Goal: Information Seeking & Learning: Learn about a topic

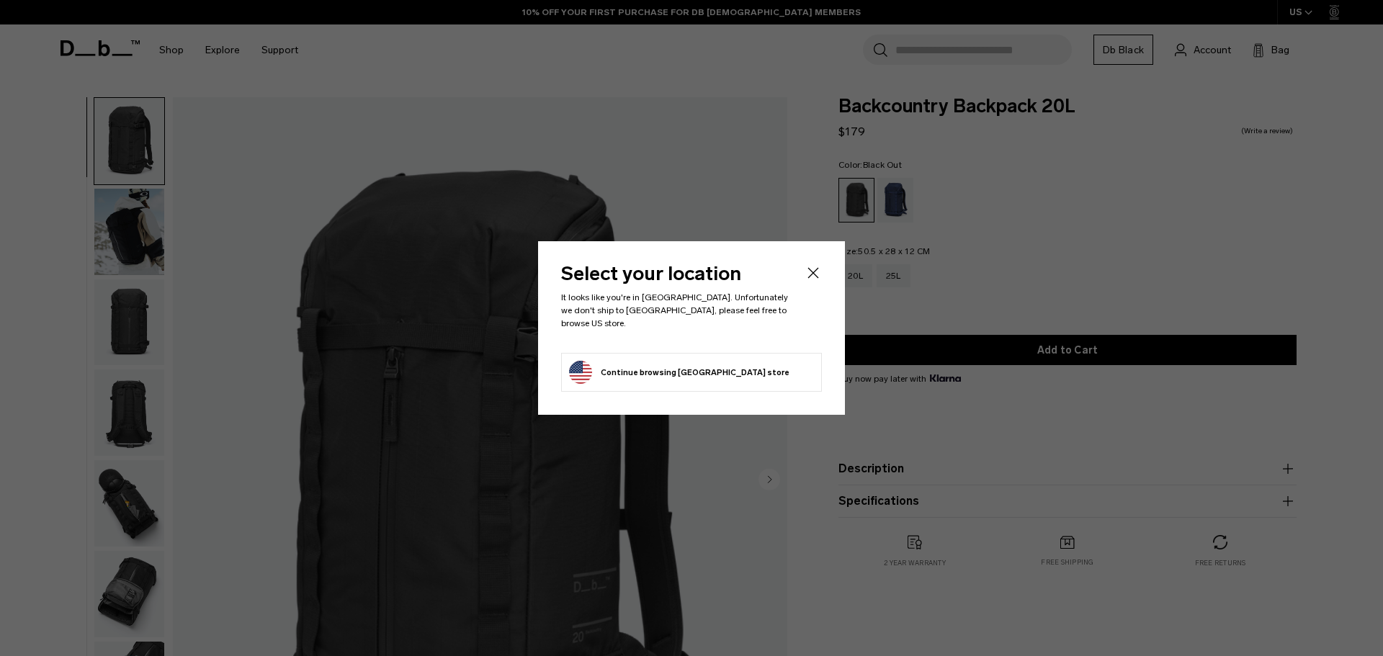
click at [810, 276] on icon "Close" at bounding box center [813, 272] width 17 height 17
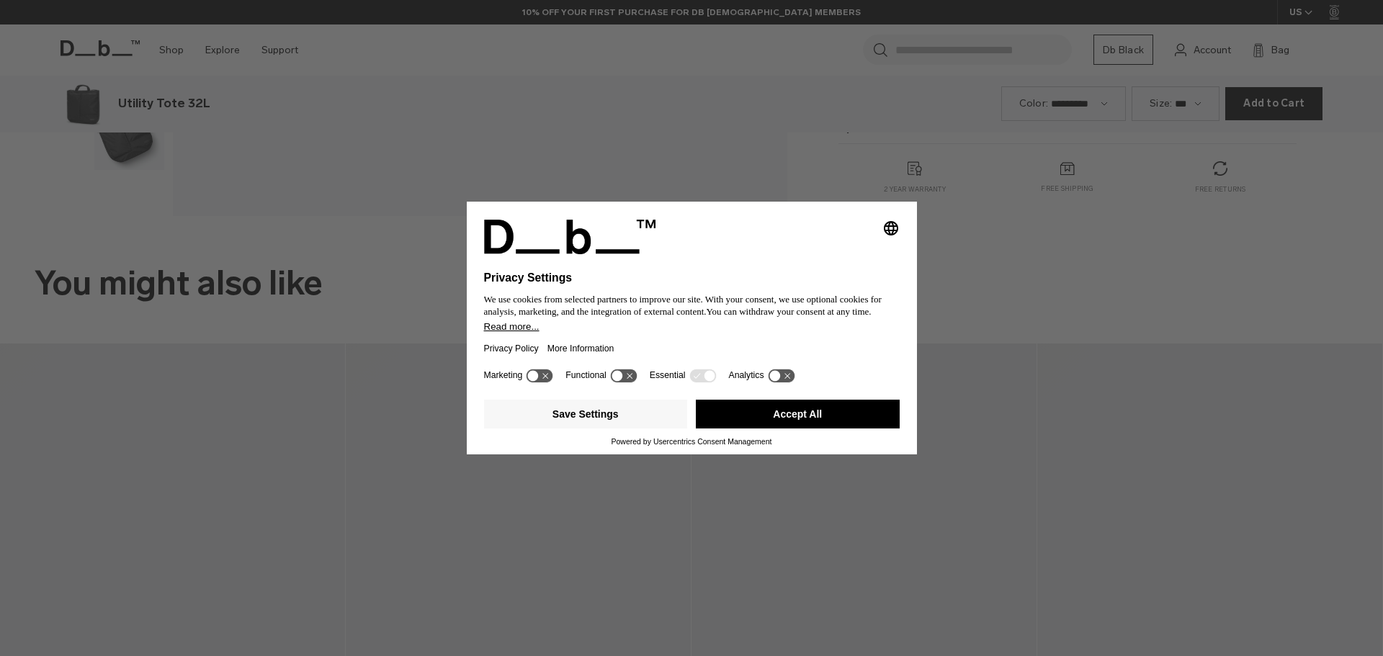
drag, startPoint x: 803, startPoint y: 421, endPoint x: 1372, endPoint y: 431, distance: 569.2
click at [803, 421] on button "Accept All" at bounding box center [798, 414] width 204 height 29
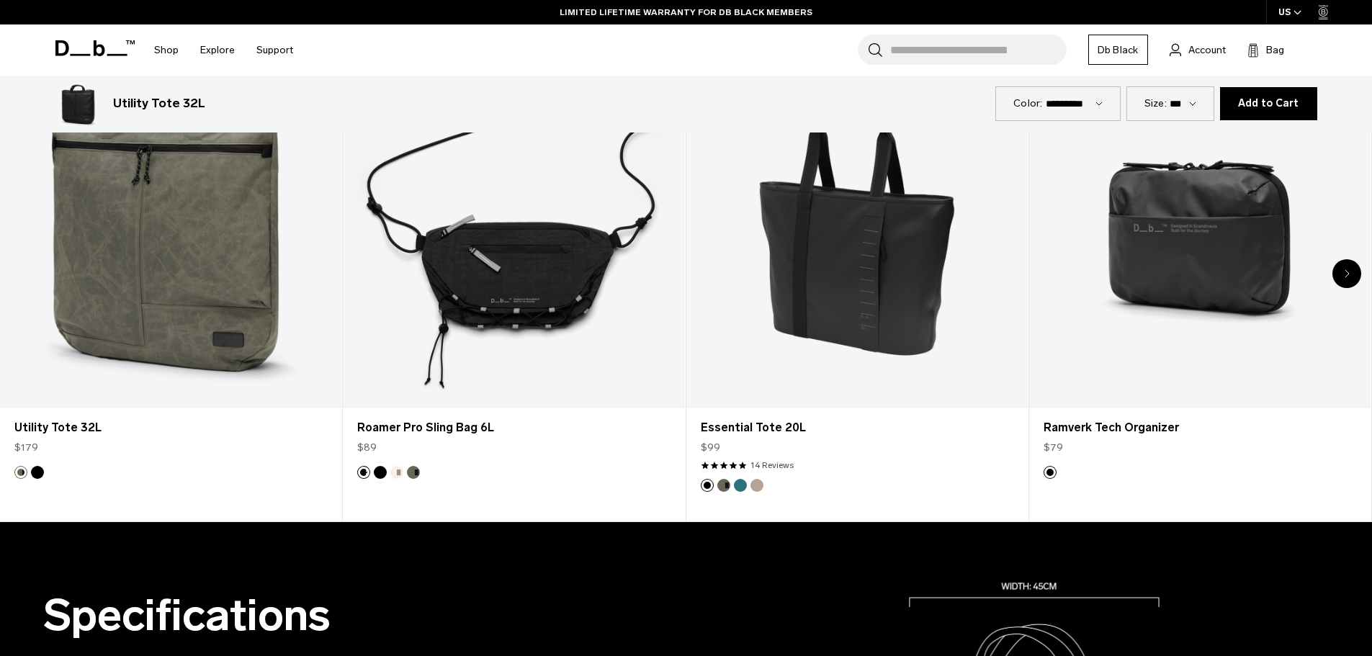
scroll to position [864, 0]
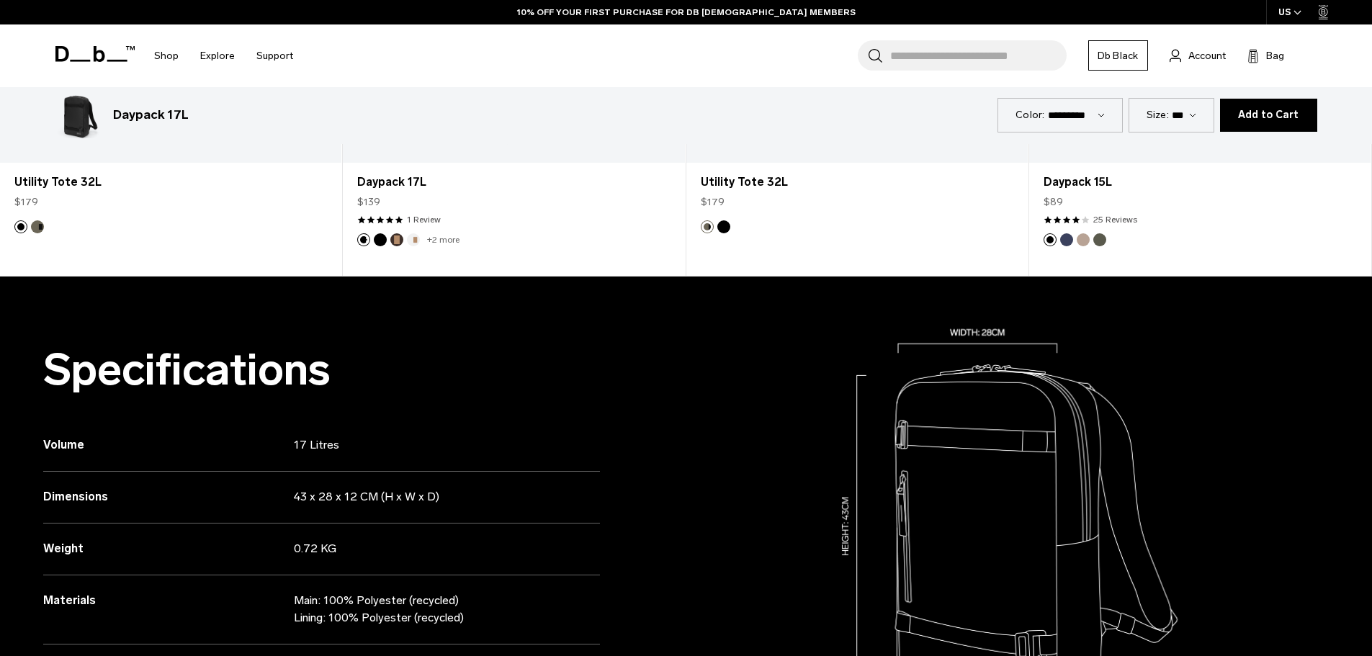
scroll to position [1369, 0]
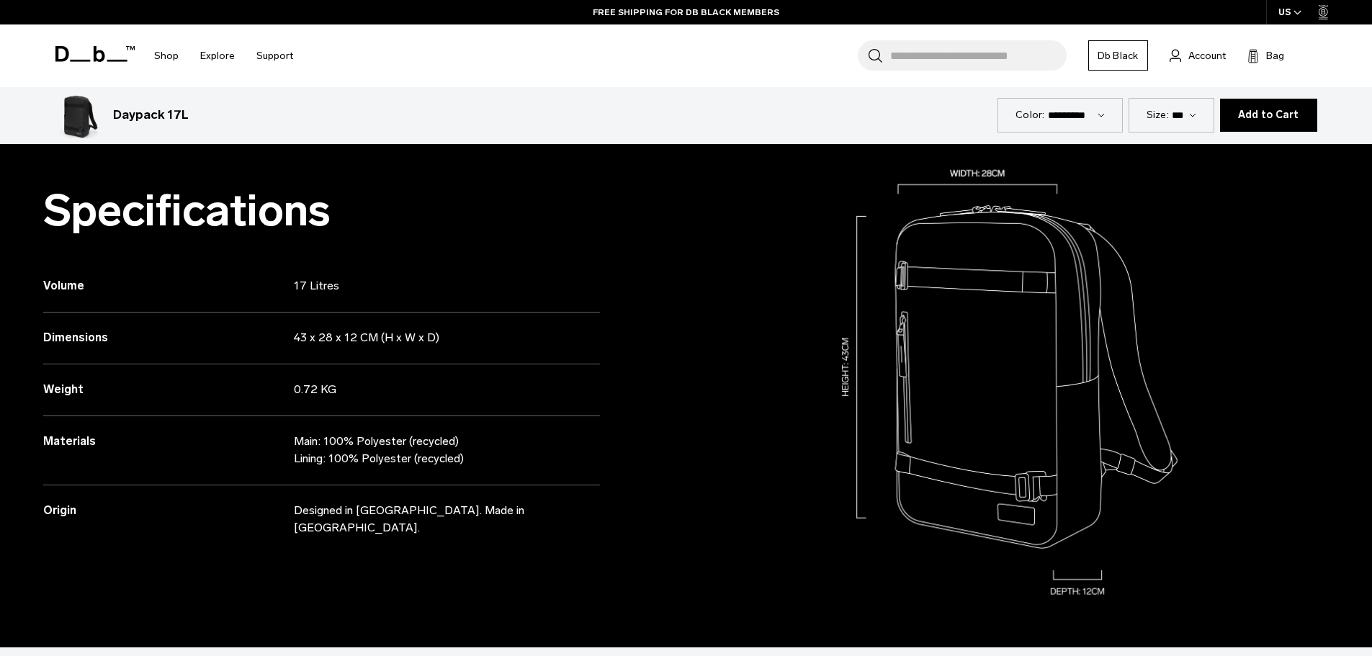
click at [409, 460] on p "Main: 100% Polyester (recycled) Lining: 100% Polyester (recycled)" at bounding box center [433, 450] width 278 height 35
click at [741, 408] on div at bounding box center [1030, 382] width 687 height 530
